Goal: Contribute content

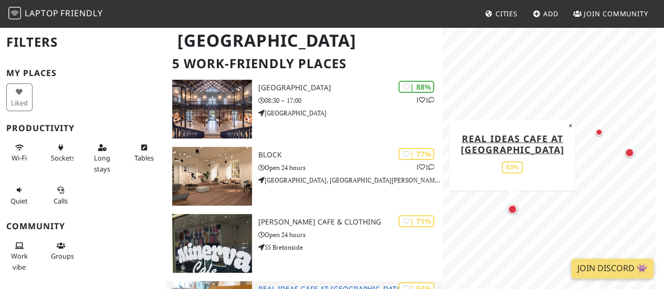
scroll to position [59, 0]
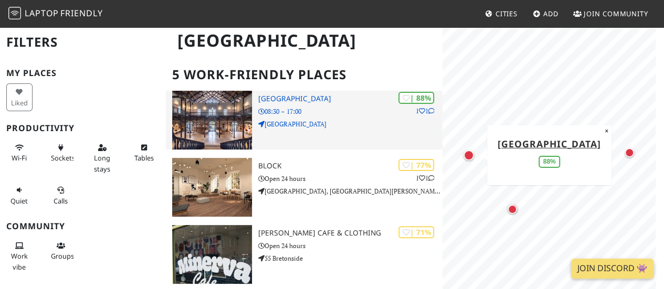
click at [255, 103] on div at bounding box center [212, 120] width 92 height 59
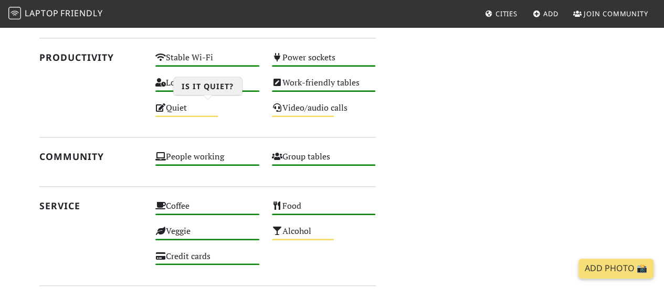
scroll to position [502, 0]
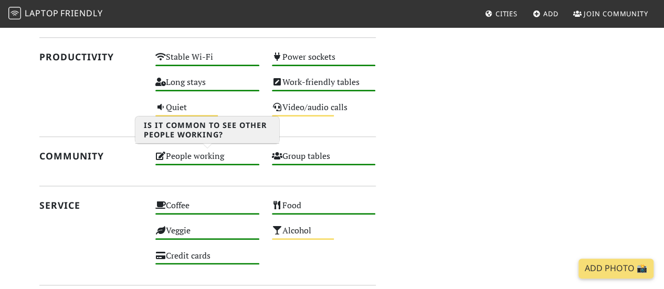
click at [211, 159] on div "People working High" at bounding box center [207, 161] width 117 height 25
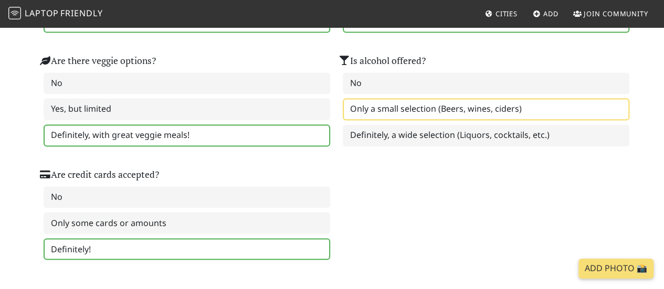
scroll to position [800, 0]
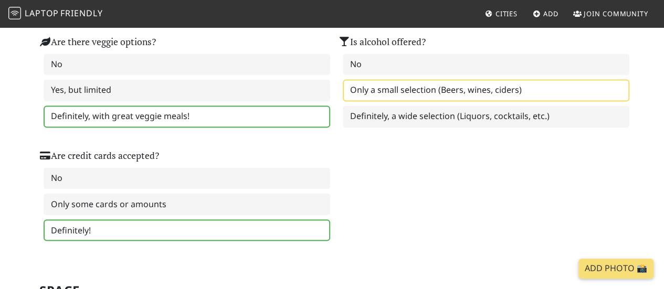
click at [482, 160] on div "Is coffee available? No Yes, but average quality Yes, and it's of high quality!…" at bounding box center [332, 75] width 599 height 342
